Goal: Information Seeking & Learning: Learn about a topic

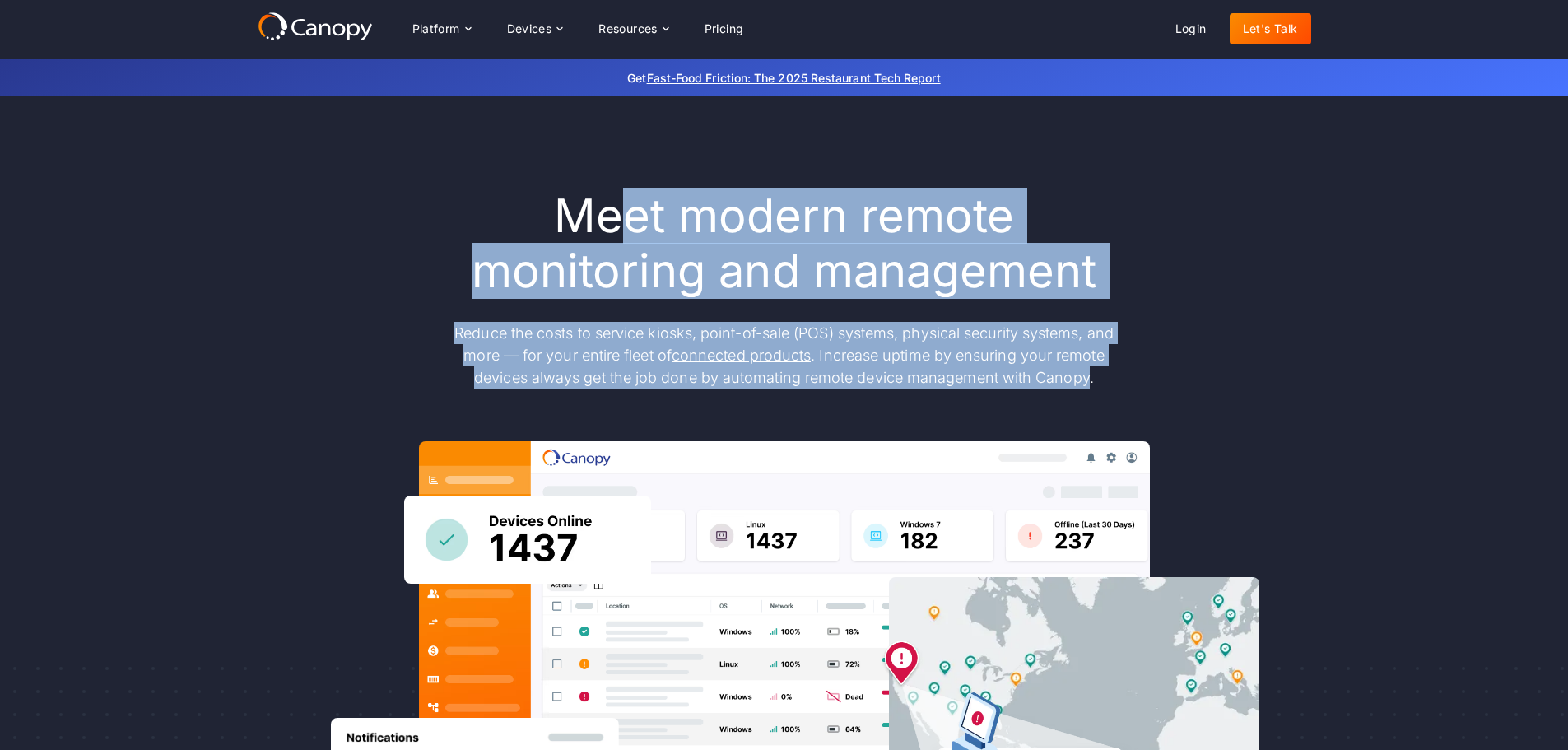
drag, startPoint x: 626, startPoint y: 226, endPoint x: 1092, endPoint y: 394, distance: 495.4
click at [1092, 394] on div "Meet modern remote monitoring and management Reduce the costs to service kiosks…" at bounding box center [785, 539] width 1054 height 702
drag, startPoint x: 1079, startPoint y: 382, endPoint x: 633, endPoint y: 222, distance: 473.8
click at [636, 223] on div "Meet modern remote monitoring and management Reduce the costs to service kiosks…" at bounding box center [785, 539] width 1054 height 702
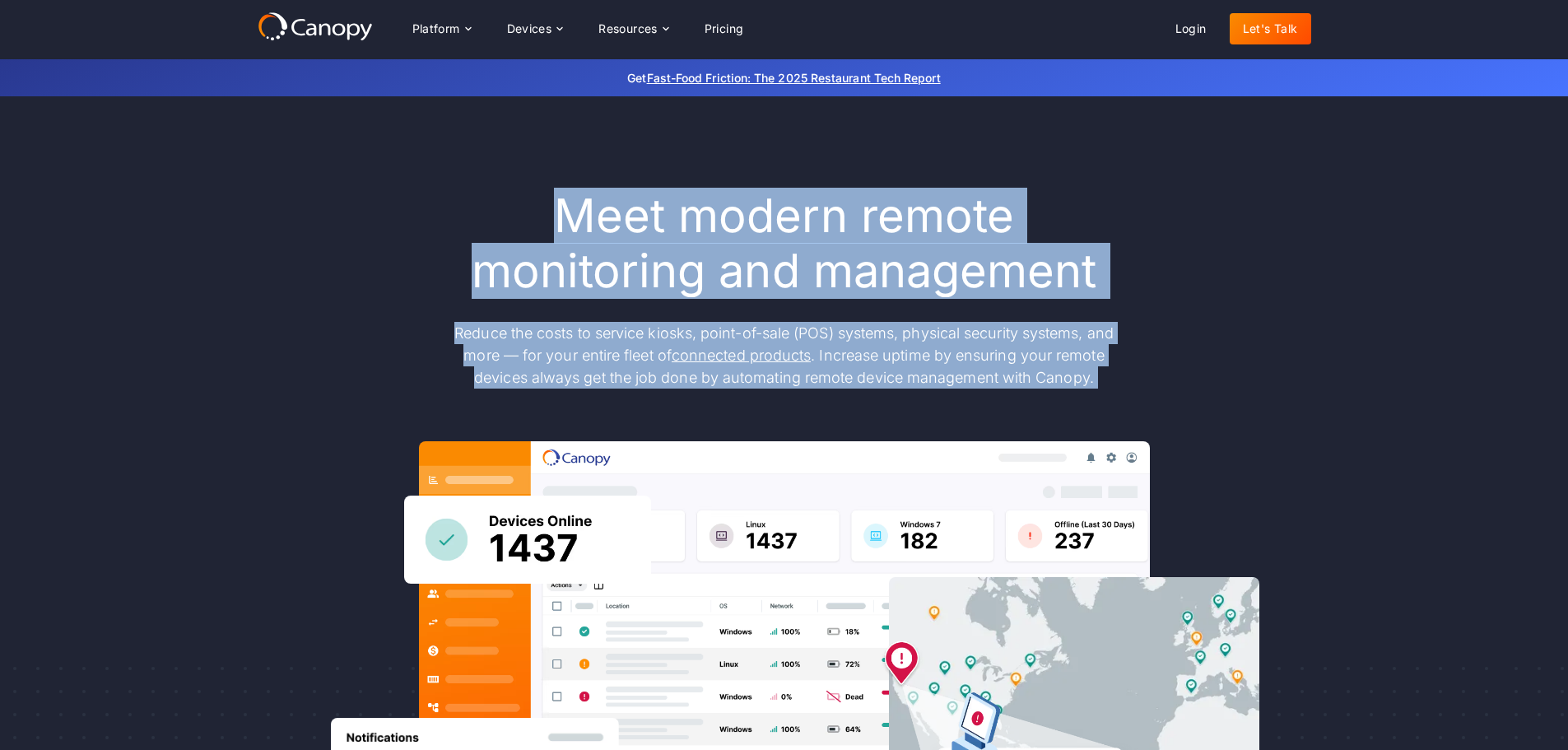
click at [633, 222] on h1 "Meet modern remote monitoring and management" at bounding box center [784, 244] width 691 height 111
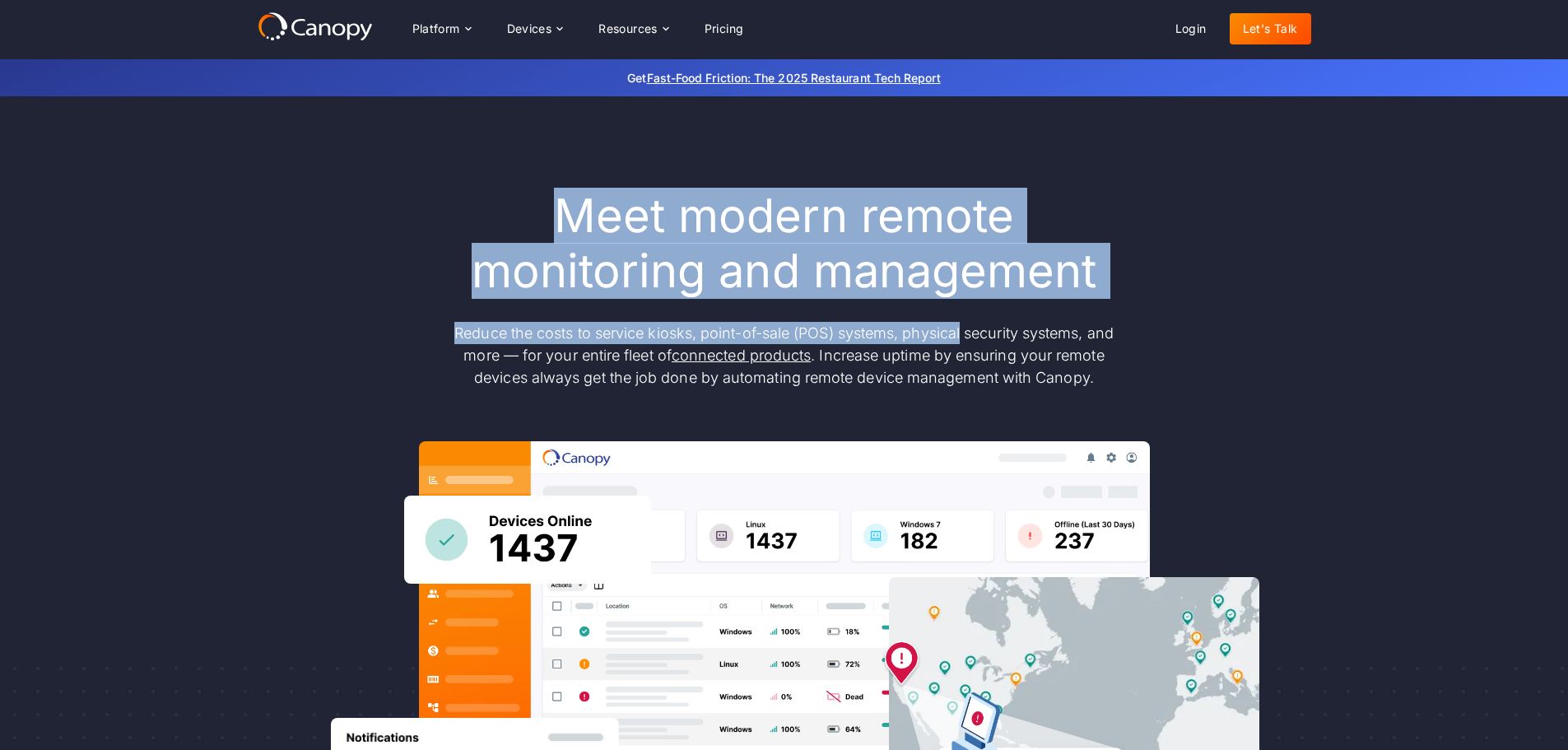
drag, startPoint x: 633, startPoint y: 222, endPoint x: 973, endPoint y: 330, distance: 356.7
click at [973, 330] on div "Meet modern remote monitoring and management Reduce the costs to service kiosks…" at bounding box center [784, 288] width 691 height 200
click at [973, 330] on p "Reduce the costs to service kiosks, point-of-sale (POS) systems, physical secur…" at bounding box center [784, 354] width 691 height 67
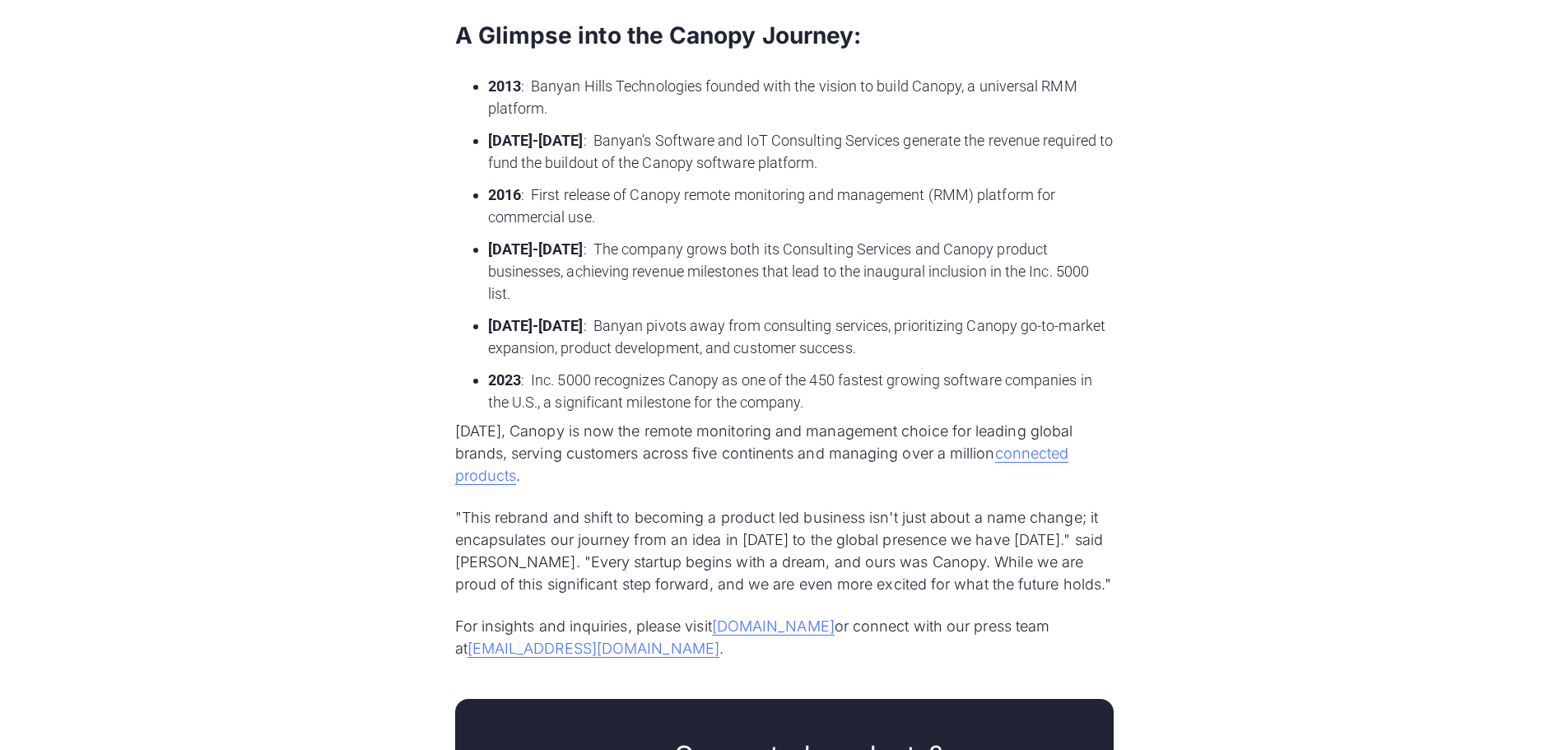
scroll to position [1235, 0]
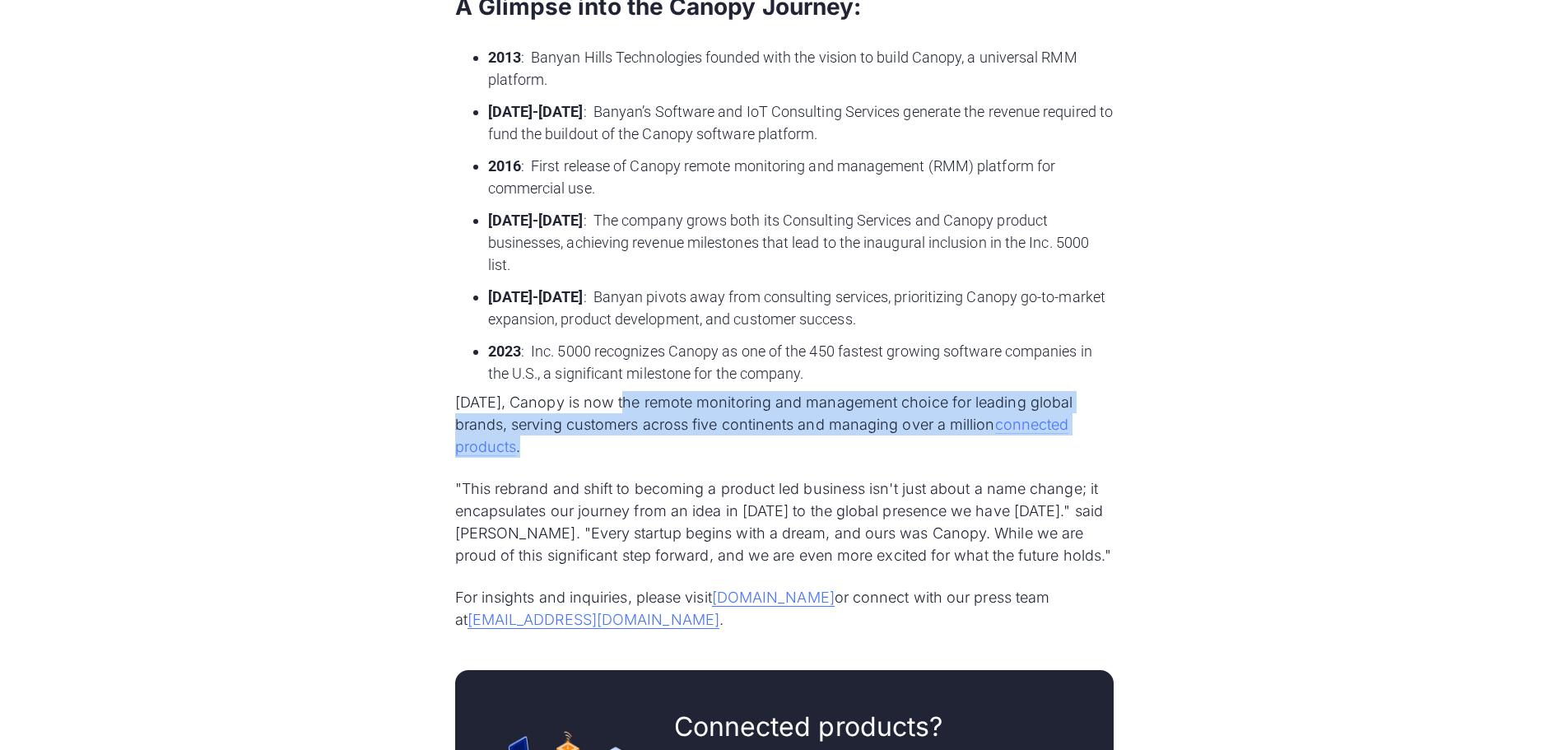
drag, startPoint x: 643, startPoint y: 364, endPoint x: 780, endPoint y: 412, distance: 145.2
click at [780, 412] on p "[DATE], Canopy is now the remote monitoring and management choice for leading g…" at bounding box center [784, 424] width 658 height 67
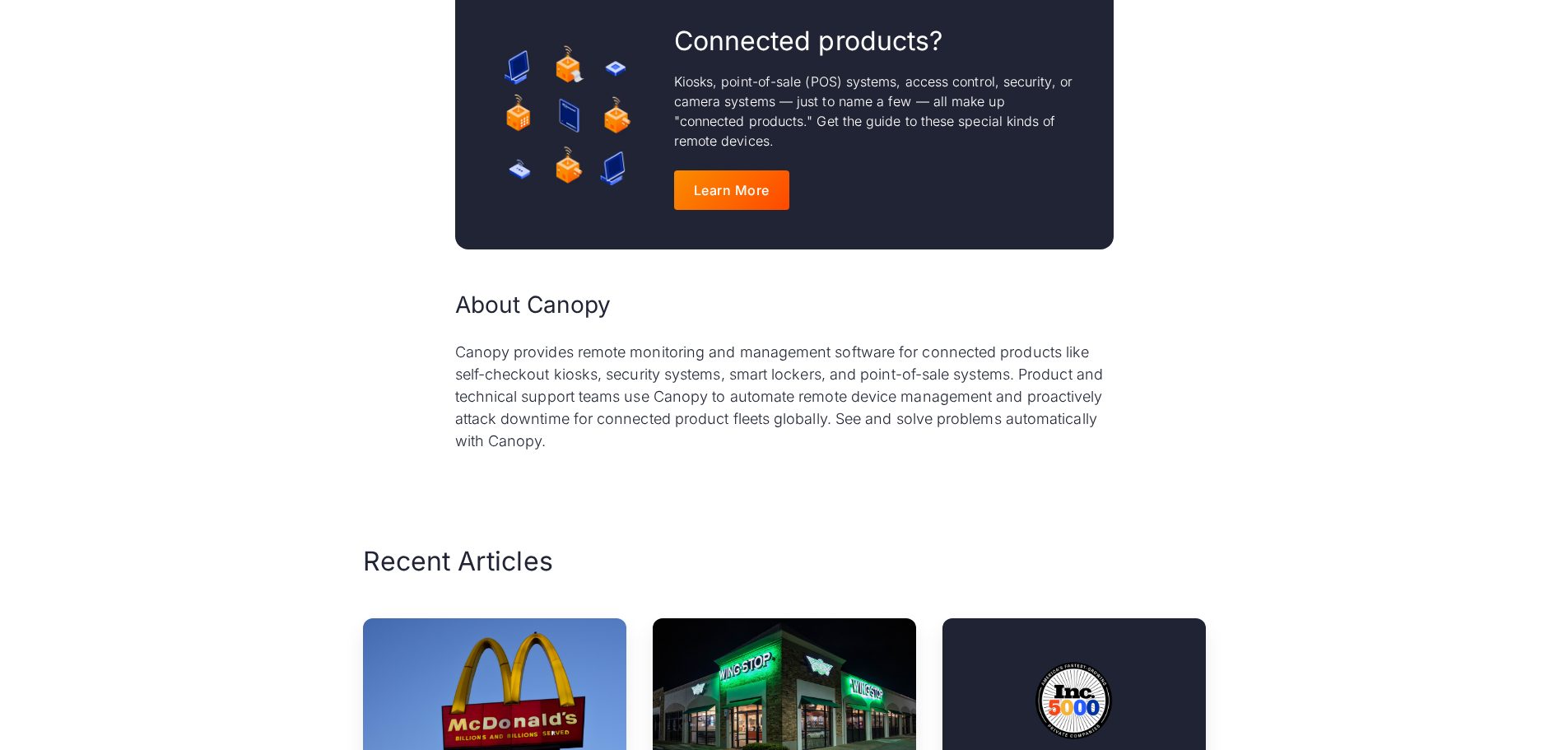
scroll to position [1975, 0]
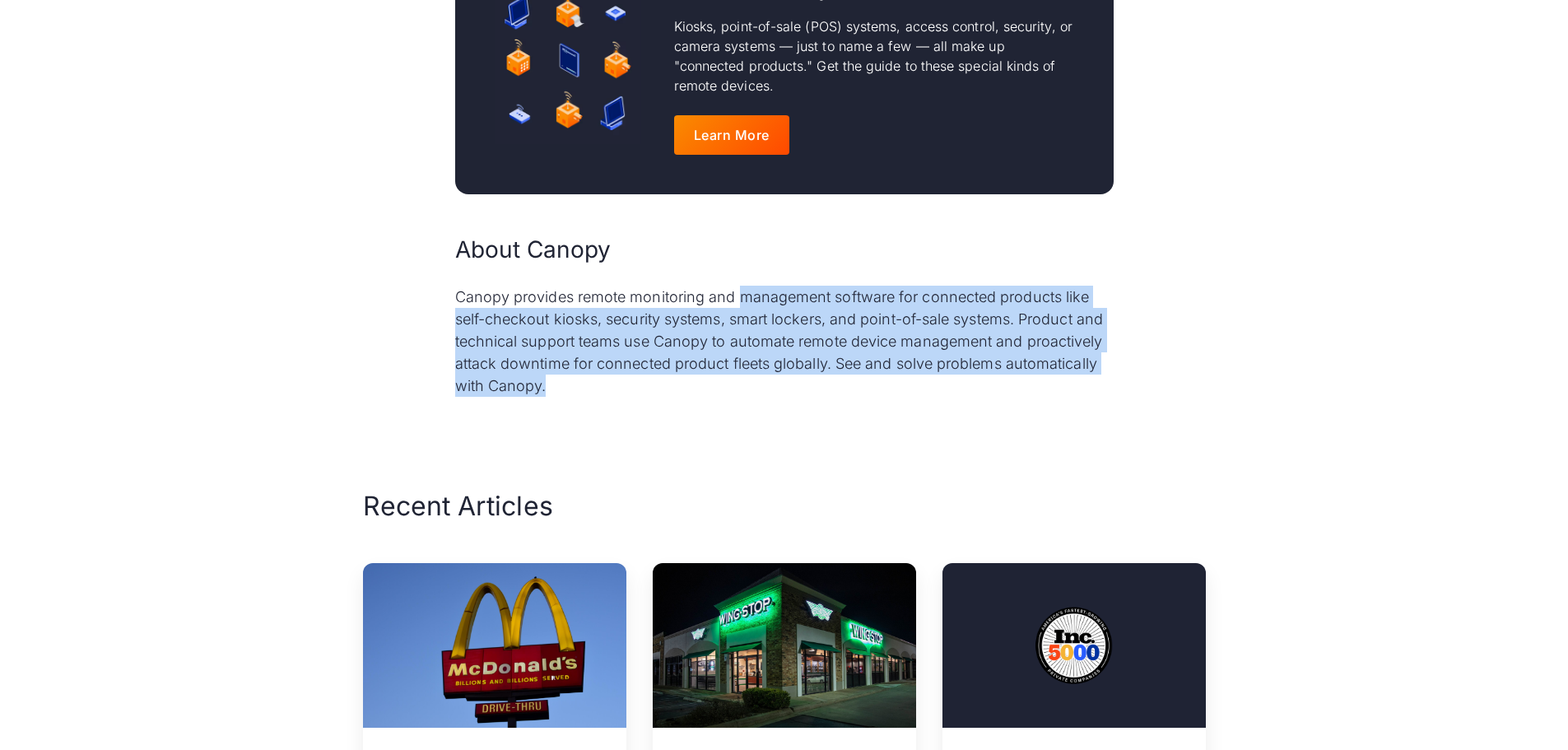
drag, startPoint x: 738, startPoint y: 250, endPoint x: 912, endPoint y: 356, distance: 203.7
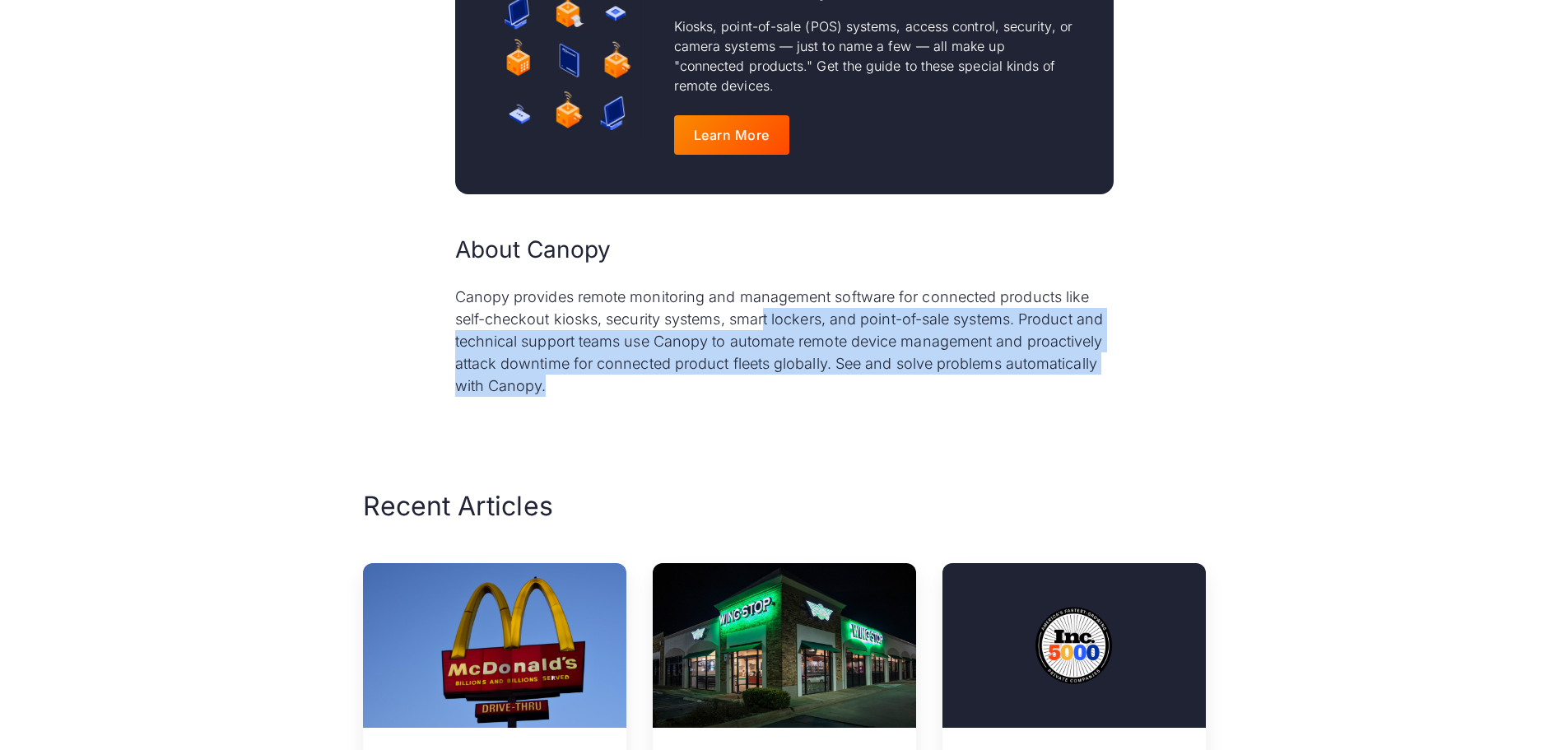
drag, startPoint x: 912, startPoint y: 356, endPoint x: 765, endPoint y: 273, distance: 168.8
click at [765, 286] on p "Canopy provides remote monitoring and management software for connected product…" at bounding box center [784, 341] width 658 height 112
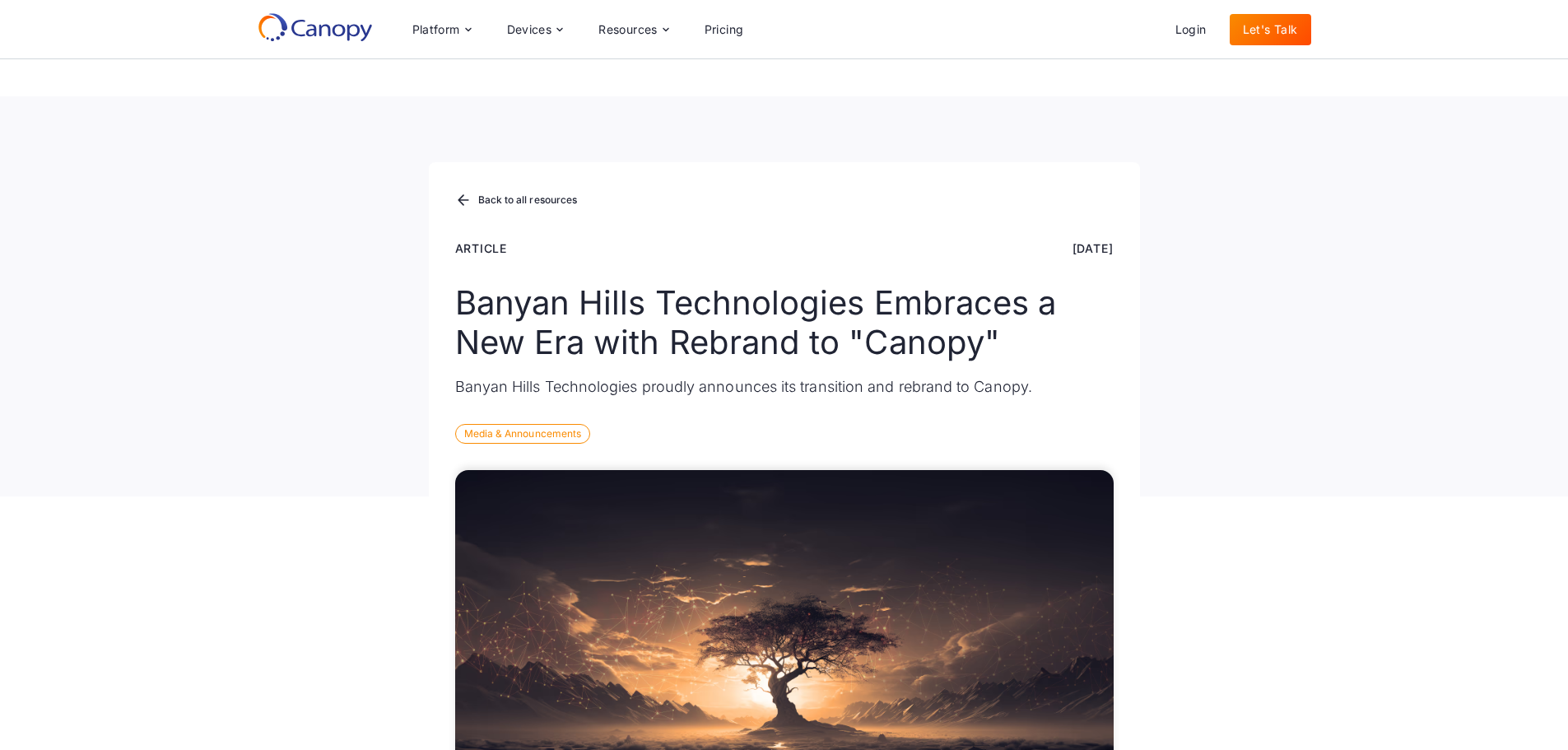
scroll to position [2990, 0]
